Goal: Go to known website: Access a specific website the user already knows

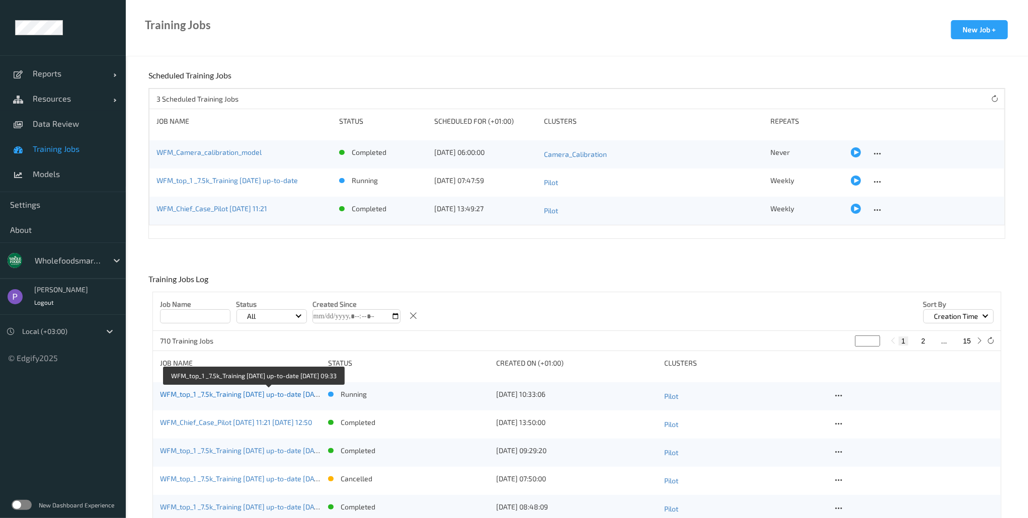
click at [224, 394] on link "WFM_top_1 _7.5k_Training 2025-05-22 up-to-date 2025-08-13 09:33" at bounding box center [252, 394] width 184 height 9
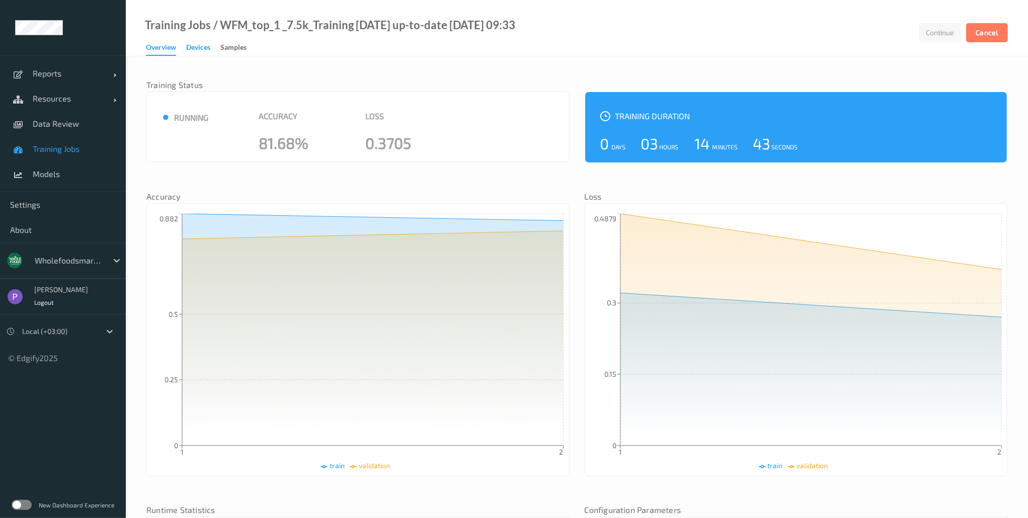
click at [200, 51] on div "Devices" at bounding box center [198, 48] width 24 height 13
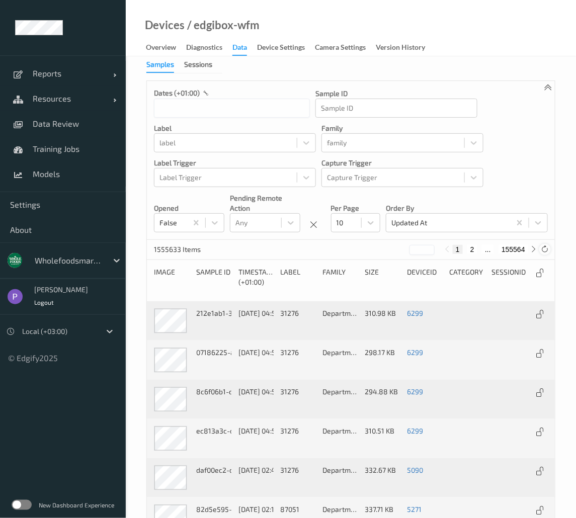
click at [546, 253] on icon at bounding box center [546, 250] width 8 height 8
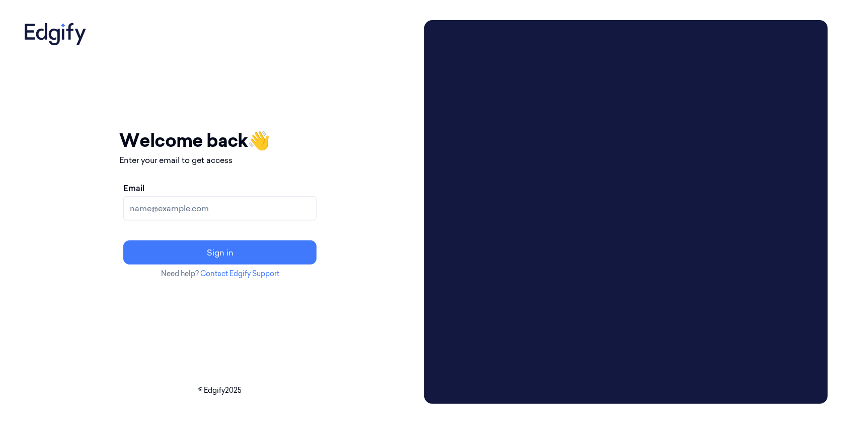
click at [211, 204] on input "Email" at bounding box center [219, 208] width 193 height 24
type input "pavels@edgify.ai"
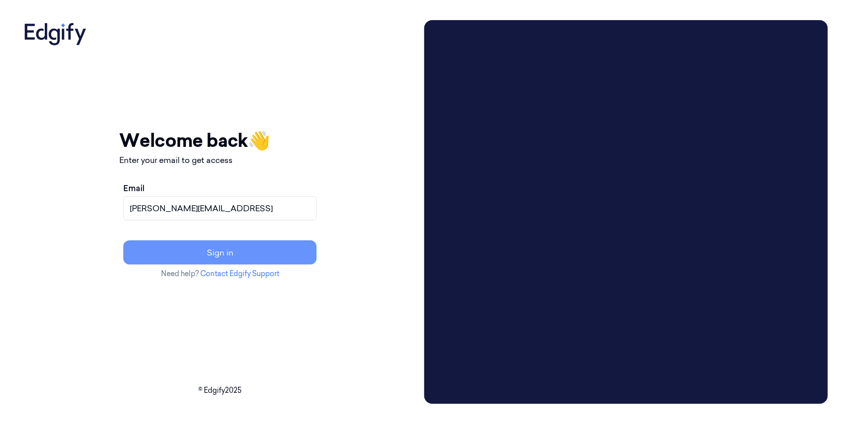
click at [226, 244] on button "Sign in" at bounding box center [219, 253] width 193 height 24
